Goal: Transaction & Acquisition: Purchase product/service

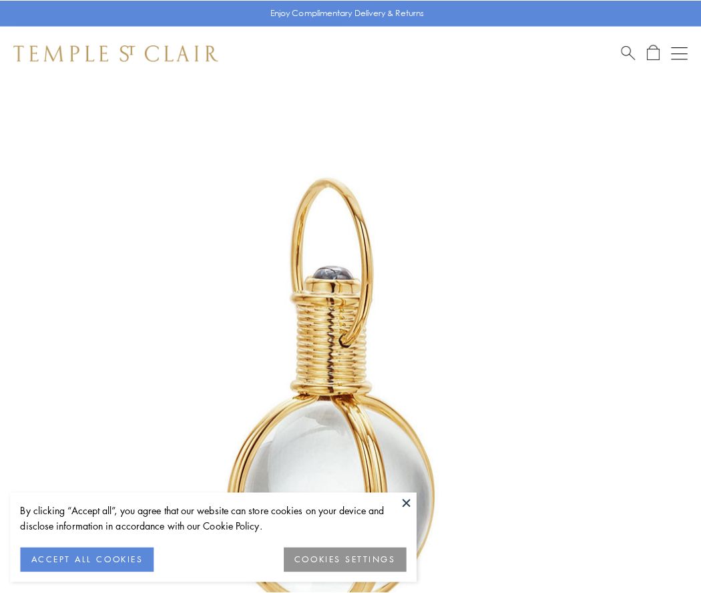
scroll to position [349, 0]
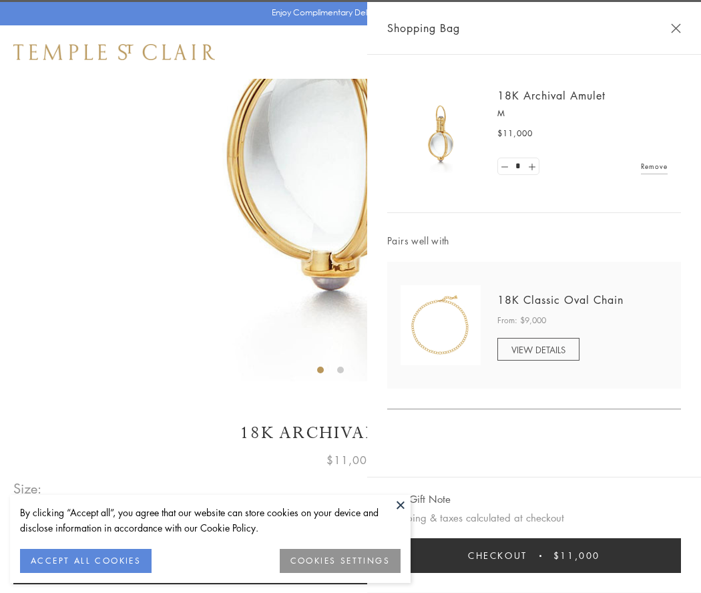
click at [534, 555] on button "Checkout $11,000" at bounding box center [534, 555] width 294 height 35
